Goal: Task Accomplishment & Management: Use online tool/utility

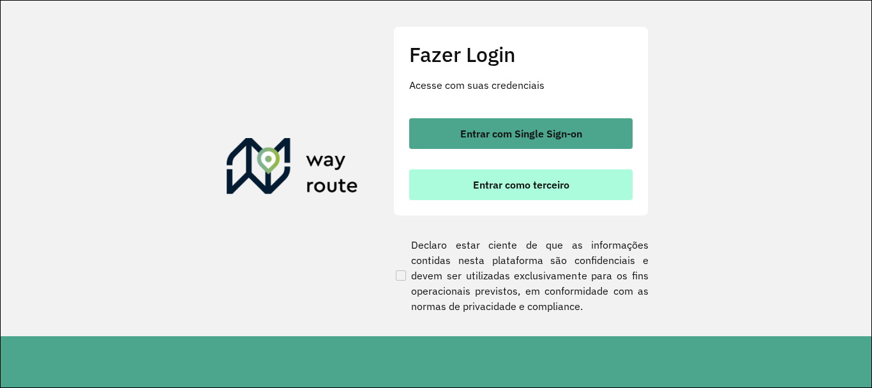
click at [541, 180] on span "Entrar como terceiro" at bounding box center [521, 184] width 96 height 10
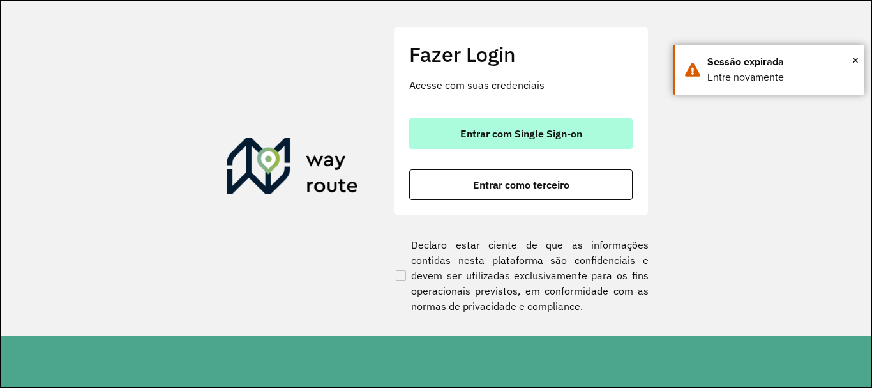
click at [530, 137] on span "Entrar com Single Sign-on" at bounding box center [521, 133] width 122 height 10
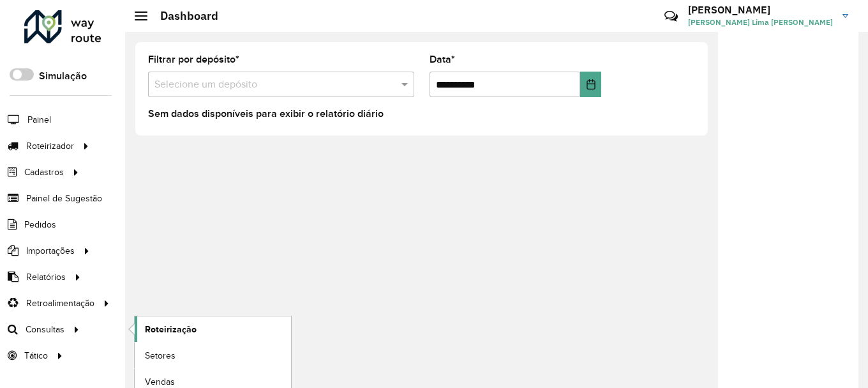
click at [182, 330] on span "Roteirização" at bounding box center [171, 328] width 52 height 13
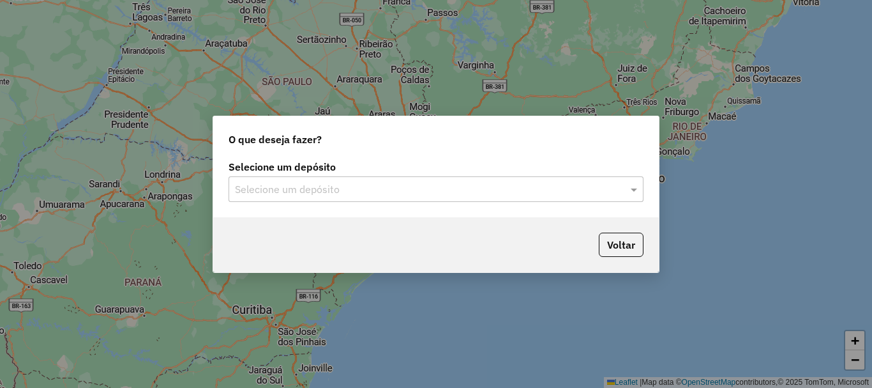
click at [577, 185] on input "text" at bounding box center [423, 189] width 377 height 15
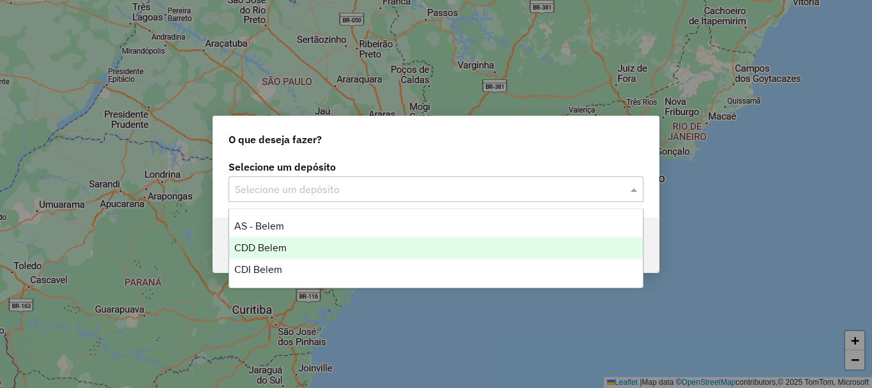
click at [288, 244] on div "CDD Belem" at bounding box center [436, 248] width 414 height 22
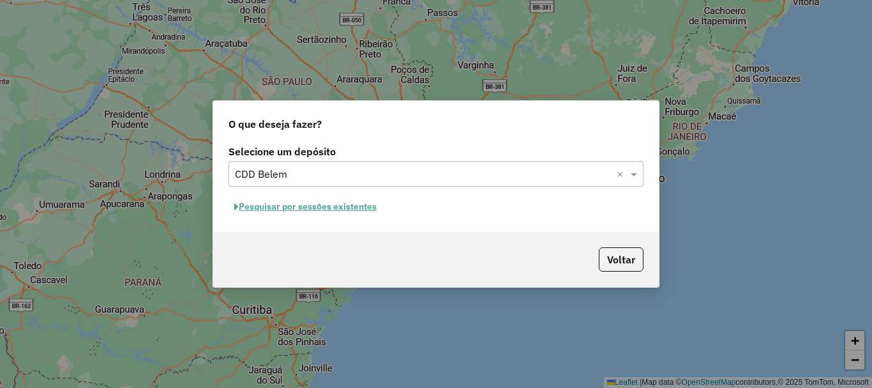
click at [332, 206] on button "Pesquisar por sessões existentes" at bounding box center [306, 207] width 154 height 20
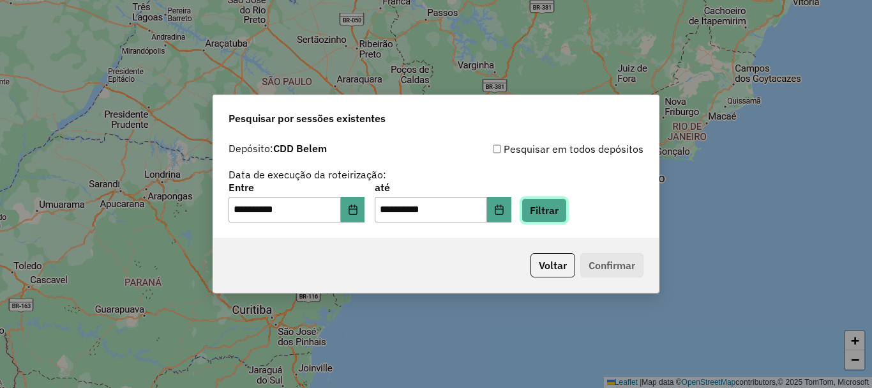
click at [563, 208] on button "Filtrar" at bounding box center [544, 210] width 45 height 24
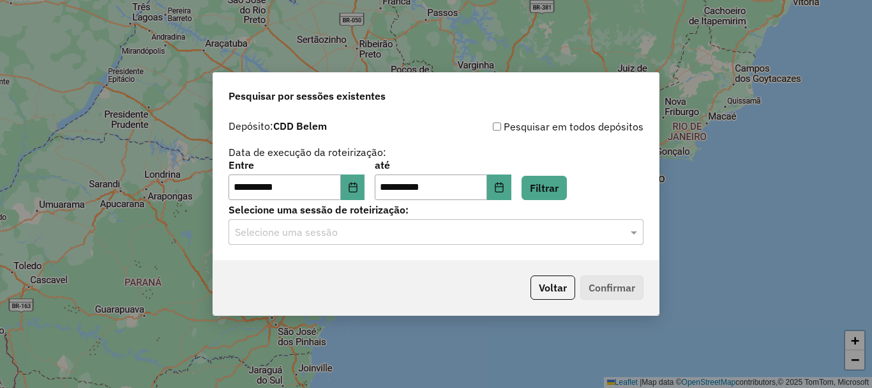
click at [601, 237] on input "text" at bounding box center [423, 232] width 377 height 15
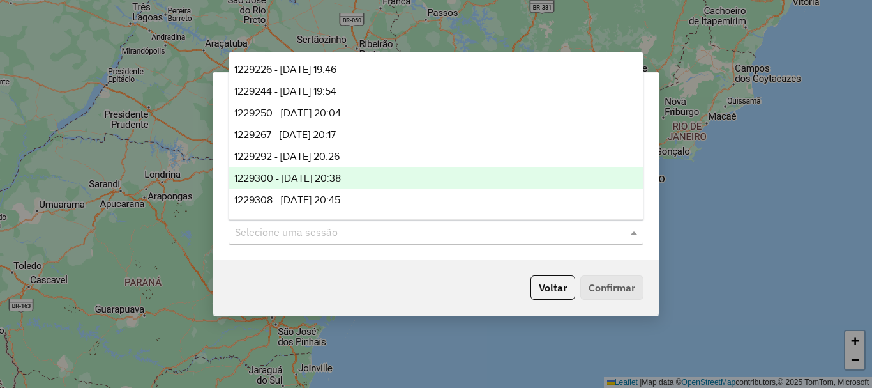
click at [341, 179] on span "1229300 - 13/08/2025 20:38" at bounding box center [287, 177] width 107 height 11
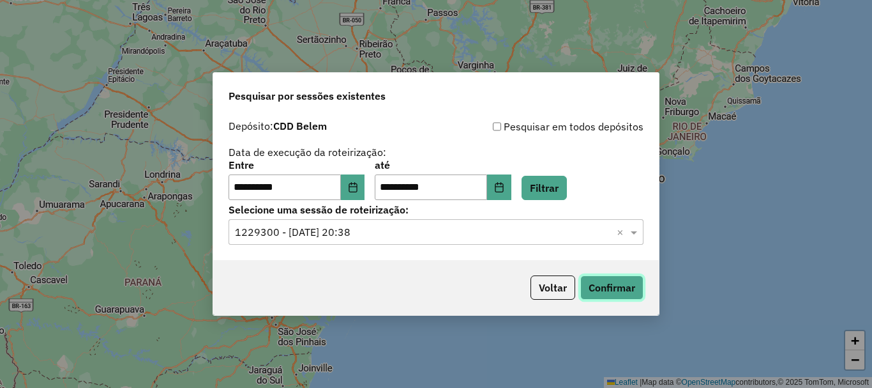
click at [614, 288] on button "Confirmar" at bounding box center [611, 287] width 63 height 24
click at [459, 236] on input "text" at bounding box center [423, 232] width 377 height 15
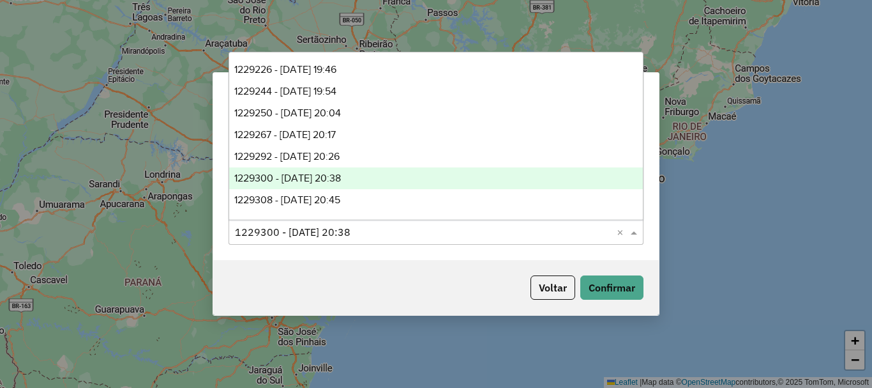
scroll to position [64, 0]
click at [336, 181] on span "1229338 - 13/08/2025 21:22" at bounding box center [285, 179] width 102 height 11
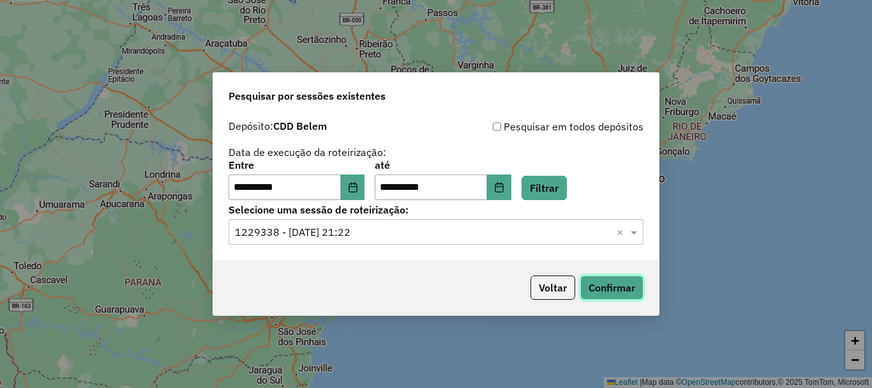
click at [603, 289] on button "Confirmar" at bounding box center [611, 287] width 63 height 24
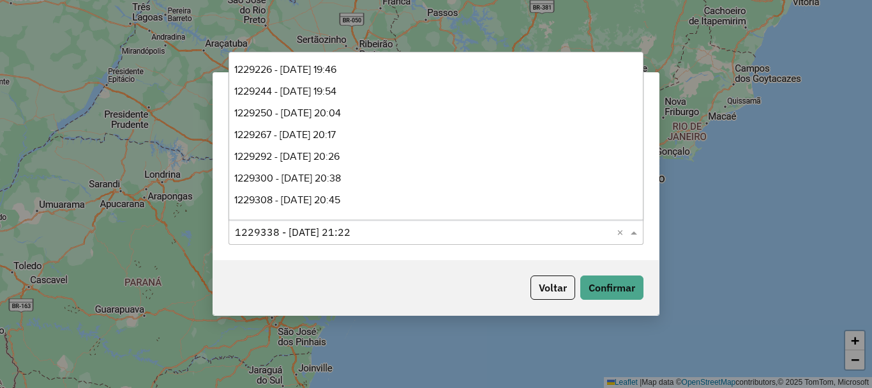
click at [488, 242] on div "Selecione uma sessão × 1229338 - 13/08/2025 21:22 ×" at bounding box center [436, 232] width 415 height 26
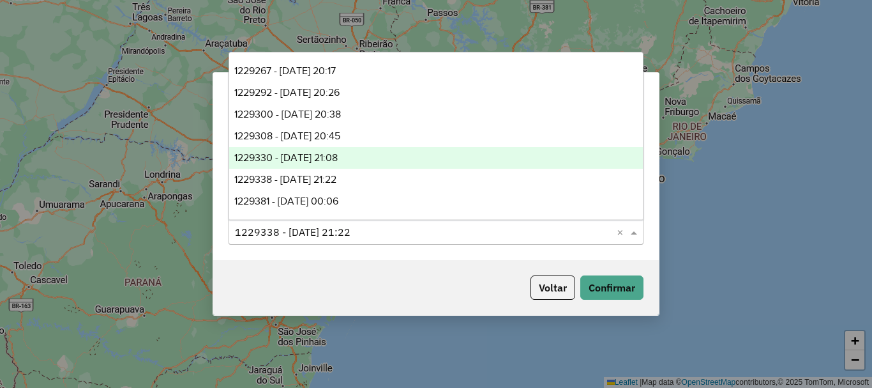
click at [376, 156] on div "1229330 - 13/08/2025 21:08" at bounding box center [436, 158] width 414 height 22
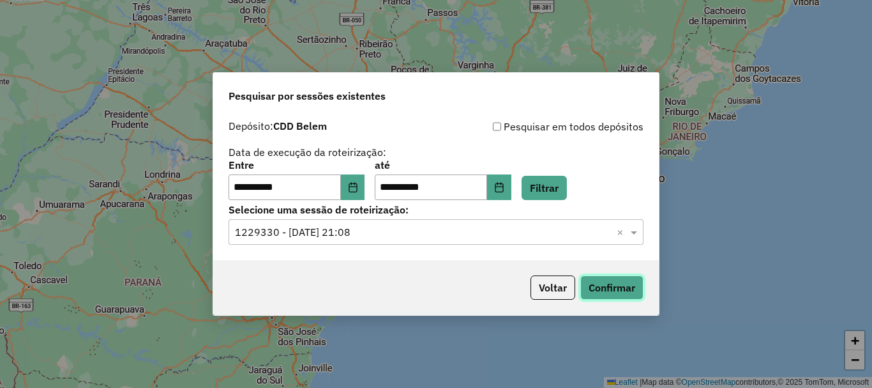
click at [607, 292] on button "Confirmar" at bounding box center [611, 287] width 63 height 24
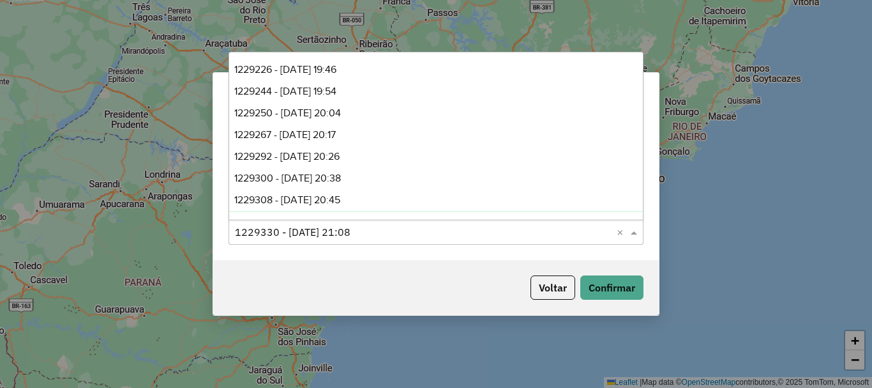
click at [516, 232] on input "text" at bounding box center [423, 232] width 377 height 15
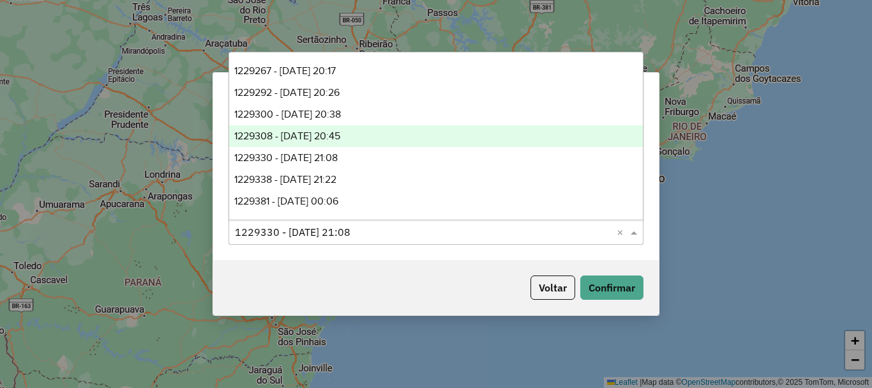
click at [340, 136] on span "1229308 - 13/08/2025 20:45" at bounding box center [287, 135] width 106 height 11
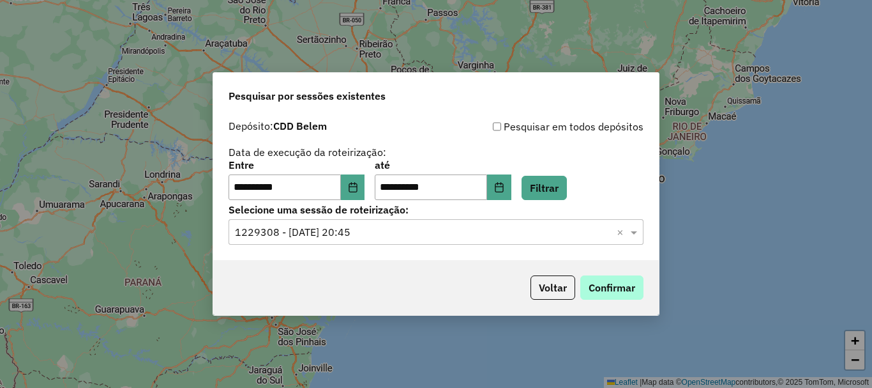
drag, startPoint x: 631, startPoint y: 273, endPoint x: 631, endPoint y: 283, distance: 10.2
click at [631, 275] on div "Voltar Confirmar" at bounding box center [436, 287] width 446 height 55
click at [631, 283] on button "Confirmar" at bounding box center [611, 287] width 63 height 24
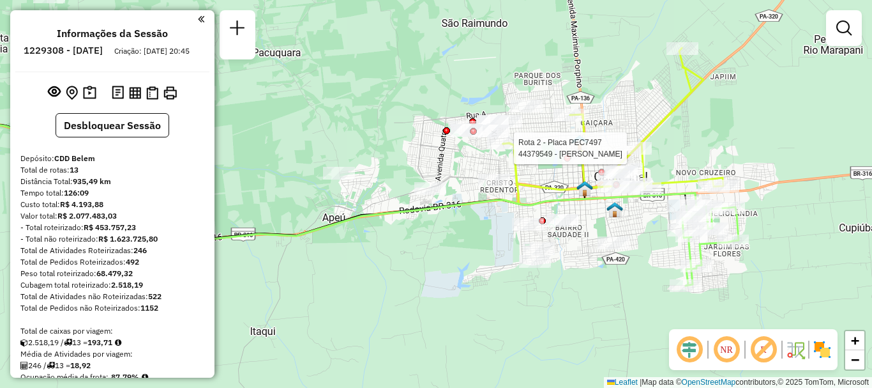
select select "**********"
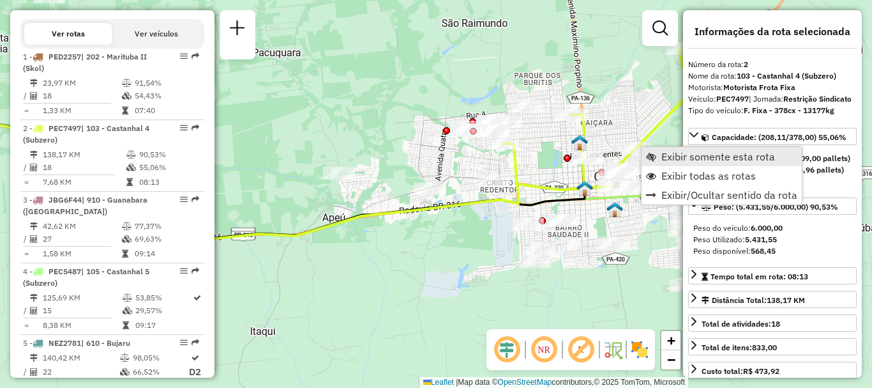
scroll to position [602, 0]
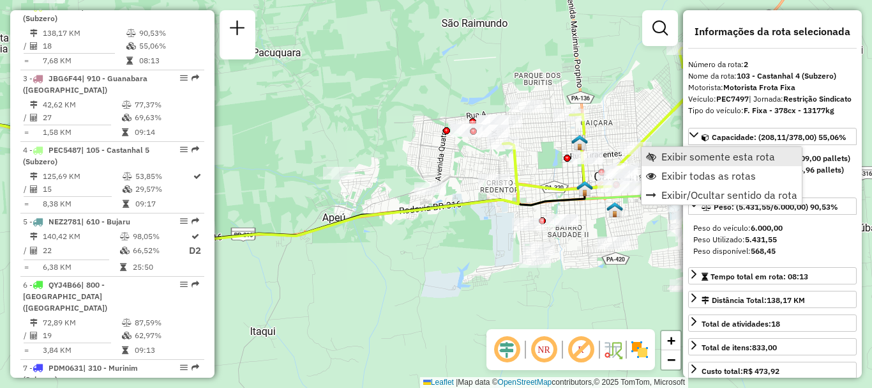
click at [686, 156] on span "Exibir somente esta rota" at bounding box center [718, 156] width 114 height 10
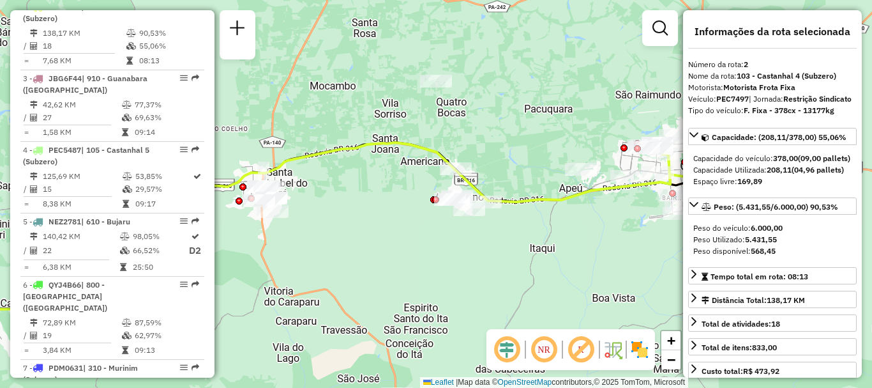
drag, startPoint x: 612, startPoint y: 213, endPoint x: 425, endPoint y: 221, distance: 187.9
click at [462, 234] on div "Janela de atendimento Grade de atendimento Capacidade Transportadoras Veículos …" at bounding box center [436, 194] width 872 height 388
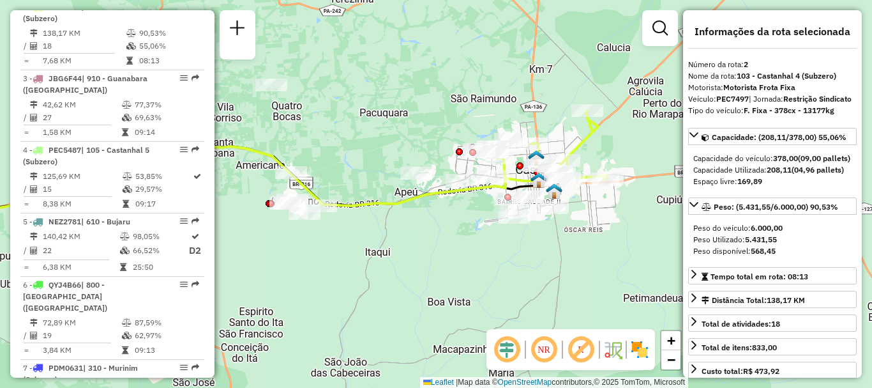
drag, startPoint x: 582, startPoint y: 249, endPoint x: 536, endPoint y: 222, distance: 53.5
click at [471, 252] on div "Janela de atendimento Grade de atendimento Capacidade Transportadoras Veículos …" at bounding box center [436, 194] width 872 height 388
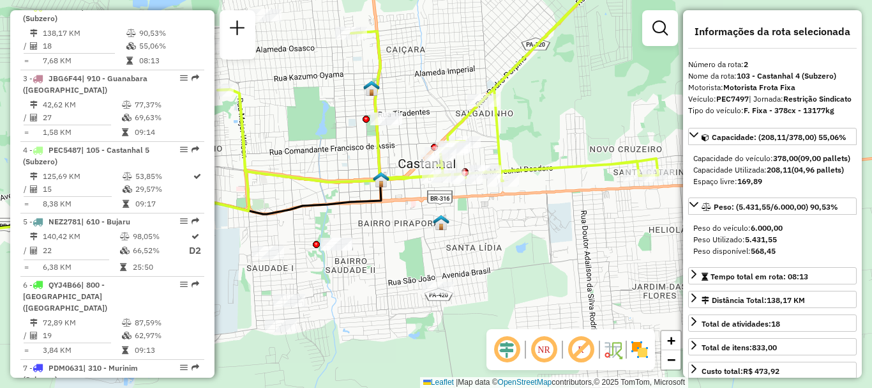
drag, startPoint x: 515, startPoint y: 246, endPoint x: 578, endPoint y: 285, distance: 73.7
click at [576, 284] on div "Janela de atendimento Grade de atendimento Capacidade Transportadoras Veículos …" at bounding box center [436, 194] width 872 height 388
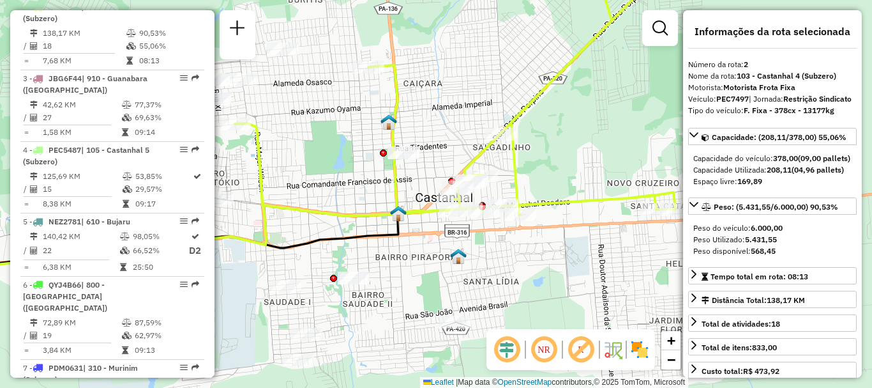
drag, startPoint x: 592, startPoint y: 183, endPoint x: 644, endPoint y: 154, distance: 59.5
click at [614, 159] on div "Janela de atendimento Grade de atendimento Capacidade Transportadoras Veículos …" at bounding box center [436, 194] width 872 height 388
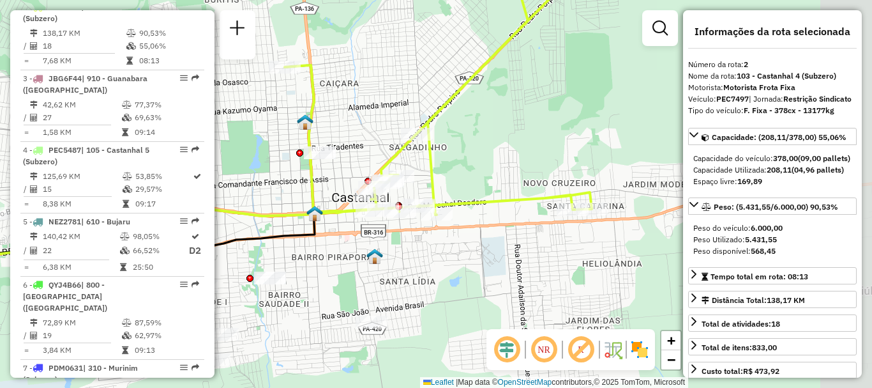
drag, startPoint x: 608, startPoint y: 237, endPoint x: 411, endPoint y: 246, distance: 197.5
click at [411, 246] on div "Janela de atendimento Grade de atendimento Capacidade Transportadoras Veículos …" at bounding box center [436, 194] width 872 height 388
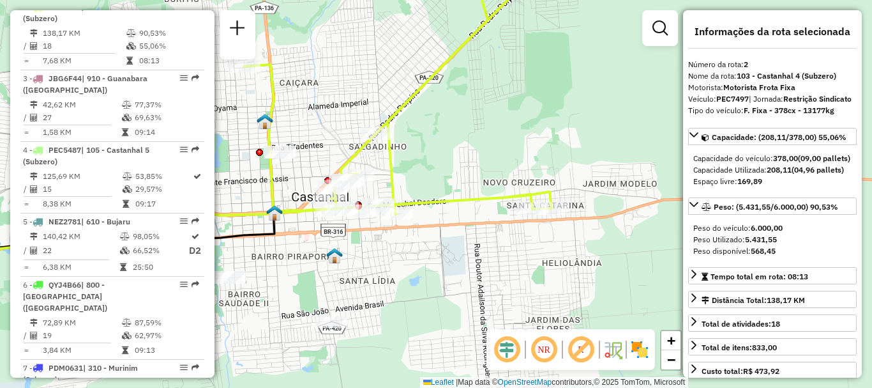
drag, startPoint x: 486, startPoint y: 245, endPoint x: 542, endPoint y: 240, distance: 55.7
click at [542, 240] on div "Janela de atendimento Grade de atendimento Capacidade Transportadoras Veículos …" at bounding box center [436, 194] width 872 height 388
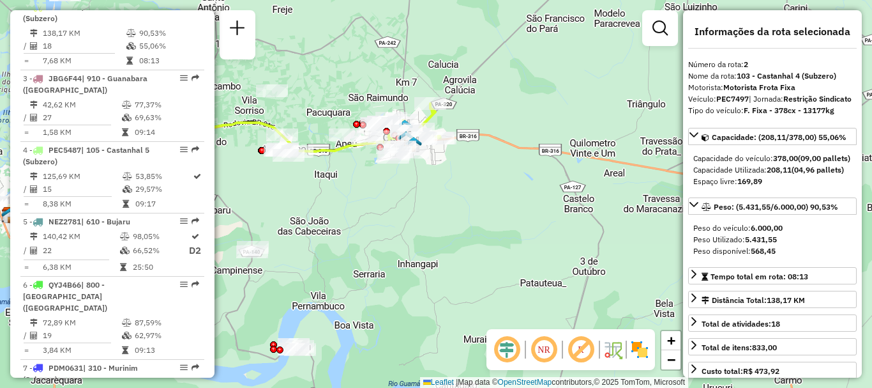
click at [548, 350] on em at bounding box center [544, 349] width 31 height 31
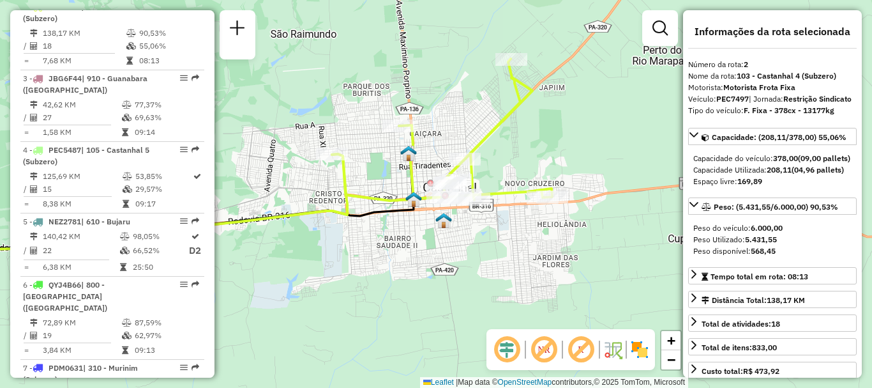
drag, startPoint x: 448, startPoint y: 144, endPoint x: 444, endPoint y: 230, distance: 86.3
click at [444, 230] on div "Janela de atendimento Grade de atendimento Capacidade Transportadoras Veículos …" at bounding box center [436, 194] width 872 height 388
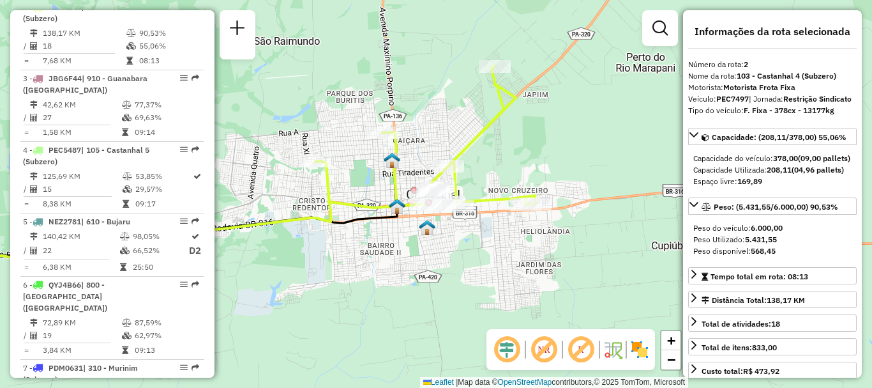
drag, startPoint x: 290, startPoint y: 27, endPoint x: 273, endPoint y: 33, distance: 17.6
click at [273, 33] on div "Janela de atendimento Grade de atendimento Capacidade Transportadoras Veículos …" at bounding box center [436, 194] width 872 height 388
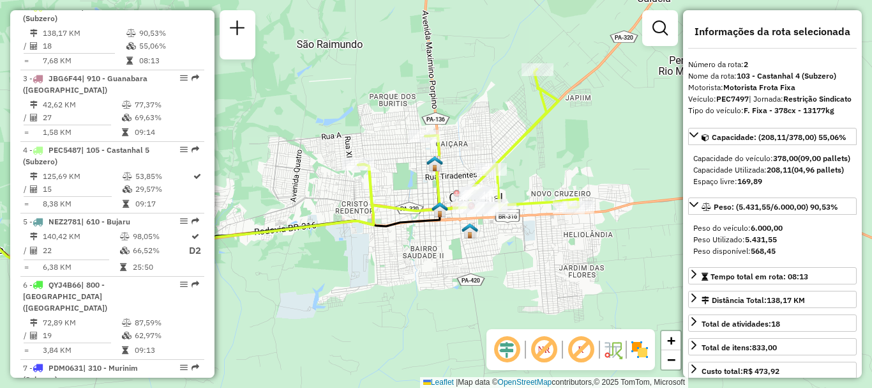
drag, startPoint x: 323, startPoint y: 102, endPoint x: 366, endPoint y: 105, distance: 42.9
click at [366, 105] on div "Janela de atendimento Grade de atendimento Capacidade Transportadoras Veículos …" at bounding box center [436, 194] width 872 height 388
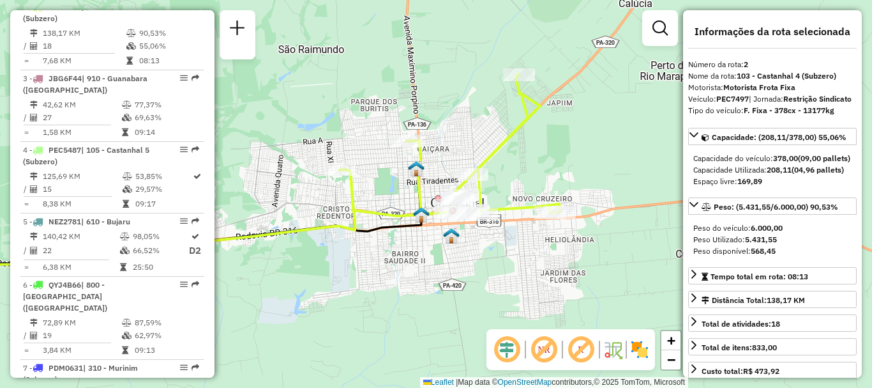
drag, startPoint x: 366, startPoint y: 105, endPoint x: 347, endPoint y: 110, distance: 19.8
click at [347, 110] on div "Janela de atendimento Grade de atendimento Capacidade Transportadoras Veículos …" at bounding box center [436, 194] width 872 height 388
